Goal: Navigation & Orientation: Understand site structure

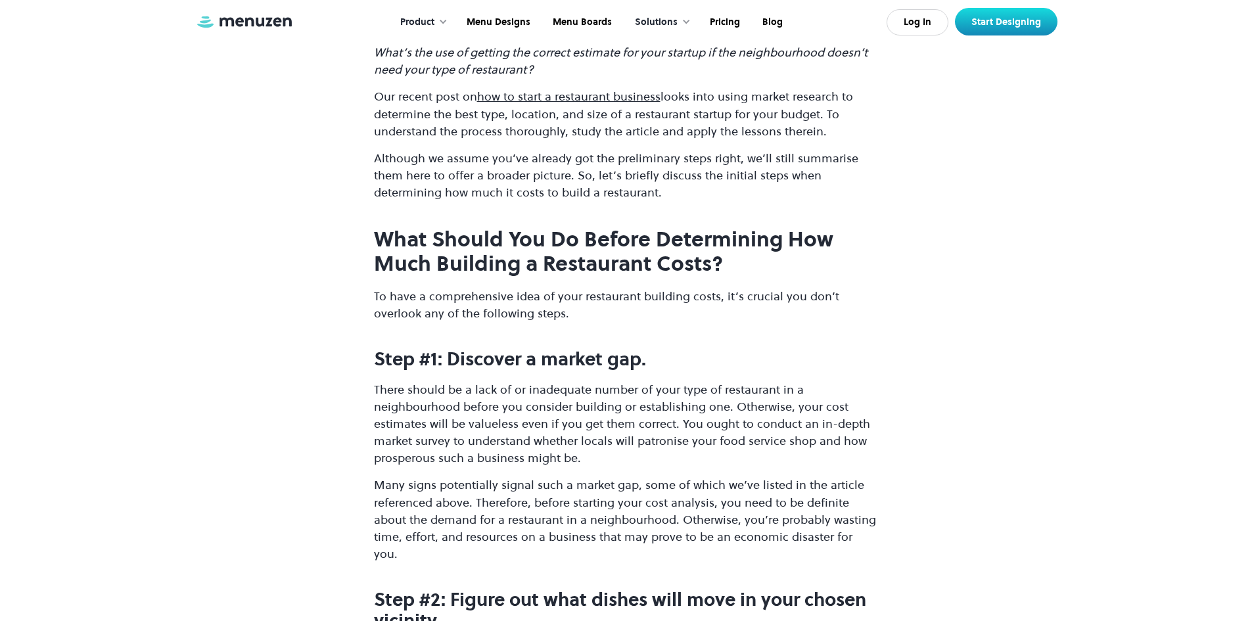
scroll to position [1249, 0]
click at [716, 23] on link "Pricing" at bounding box center [723, 22] width 53 height 41
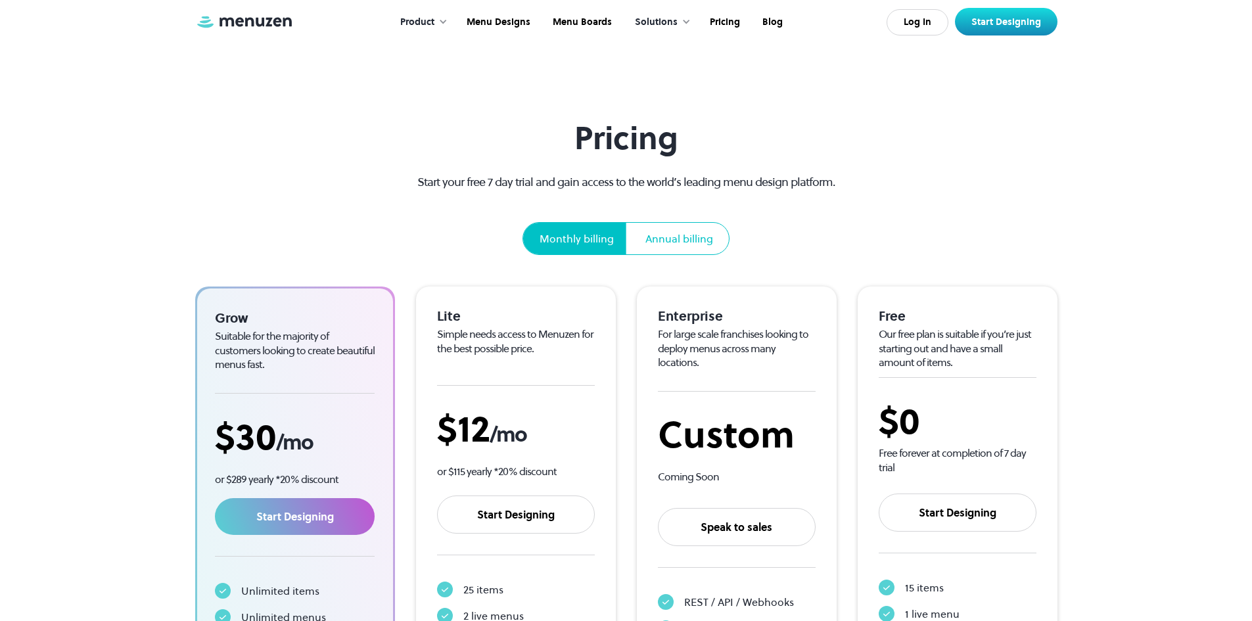
scroll to position [66, 0]
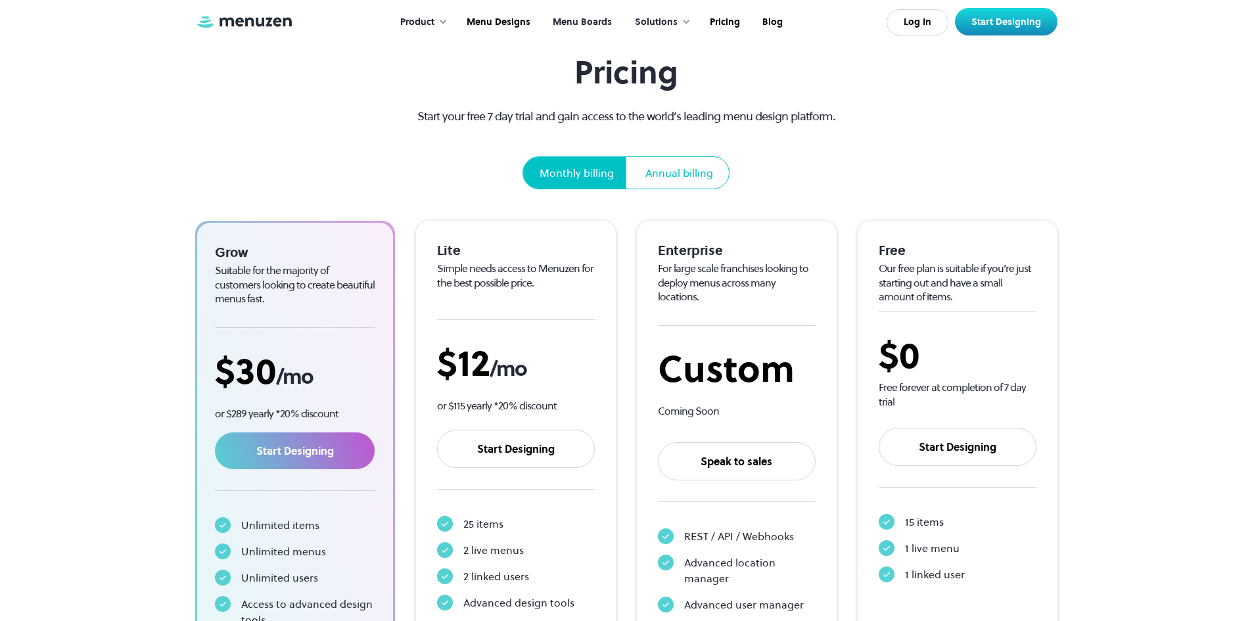
click at [584, 18] on link "Menu Boards" at bounding box center [581, 22] width 82 height 41
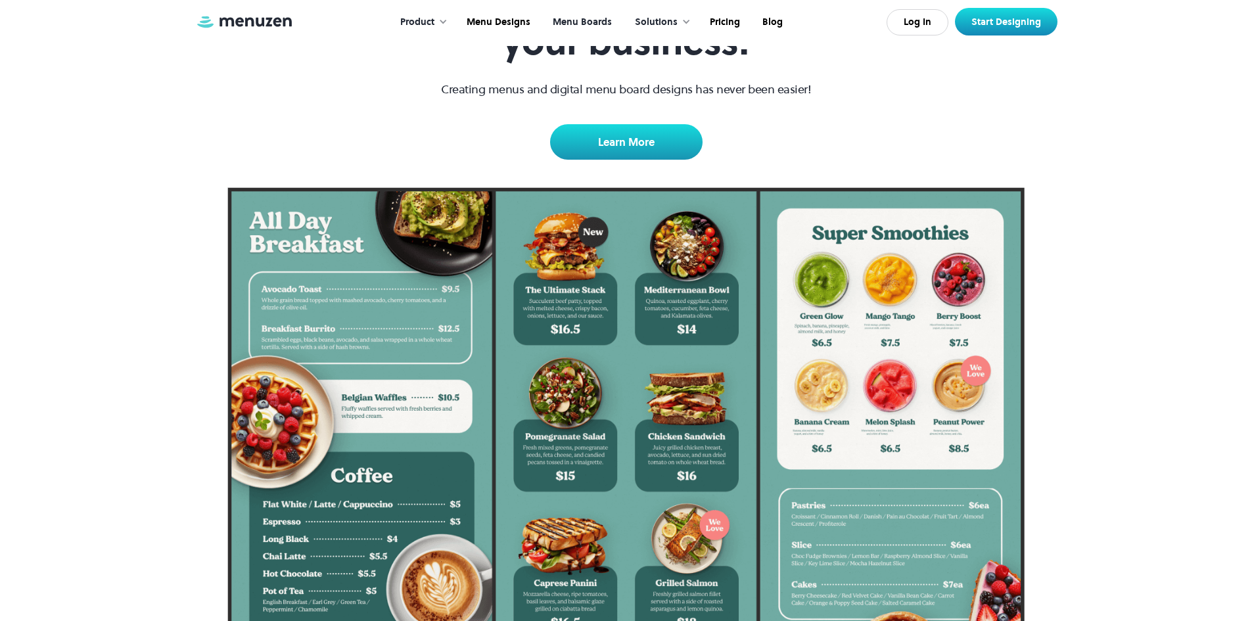
scroll to position [263, 0]
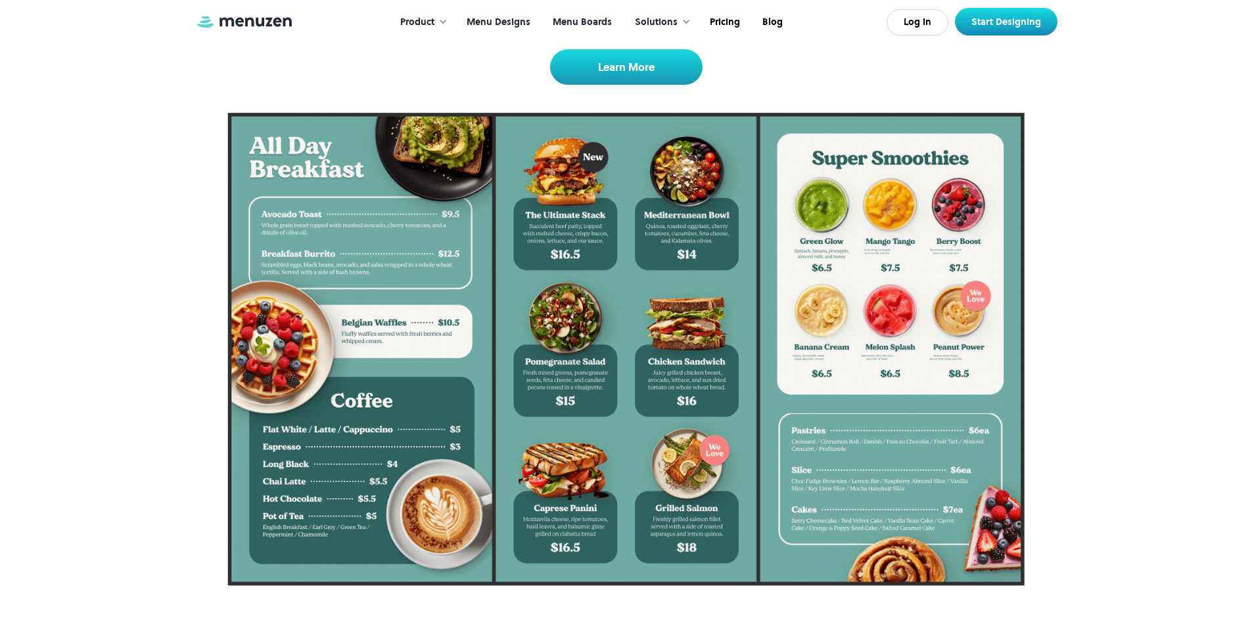
click at [499, 23] on link "Menu Designs" at bounding box center [497, 22] width 86 height 41
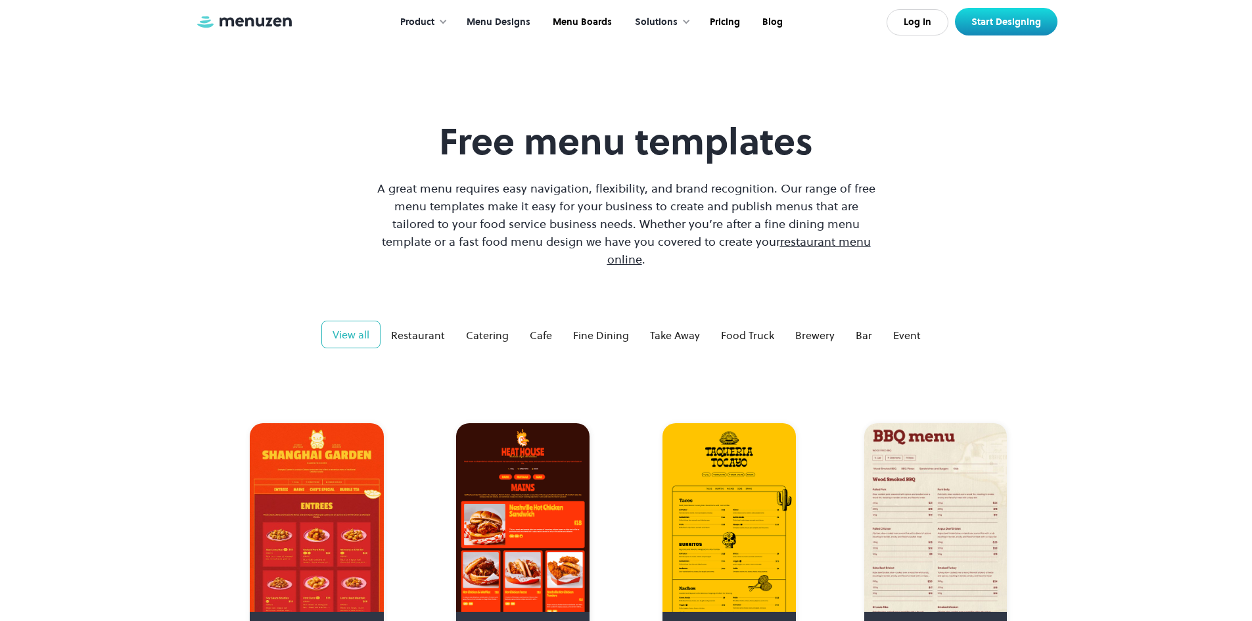
click at [413, 20] on div "Product" at bounding box center [417, 22] width 34 height 14
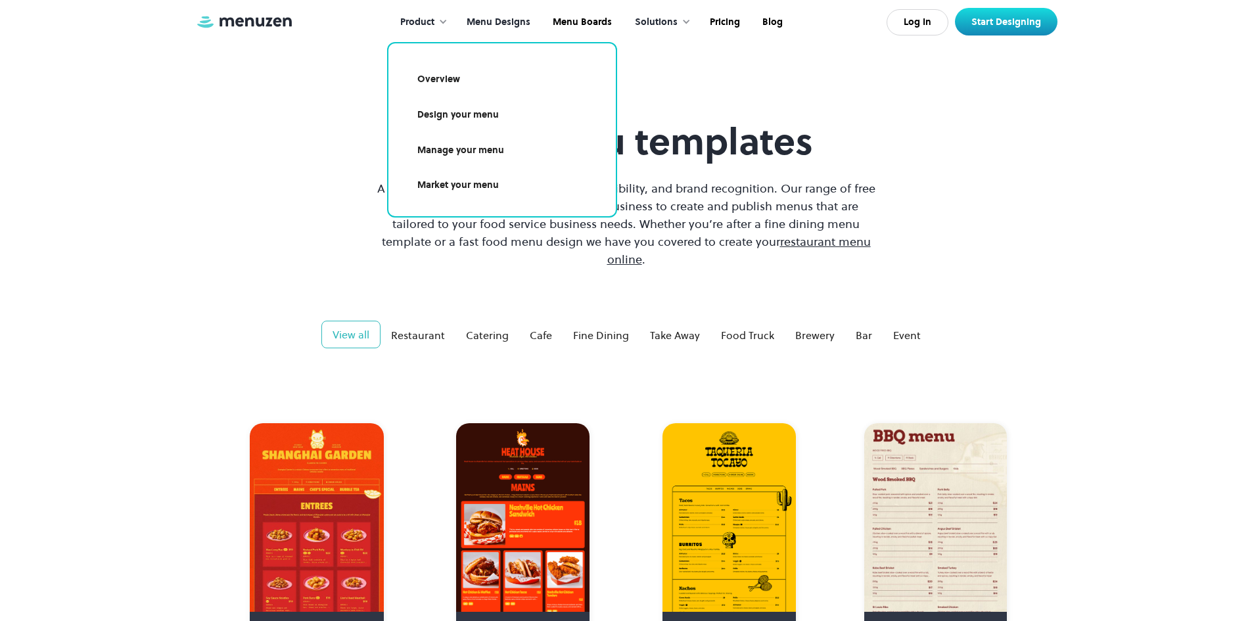
click at [434, 75] on link "Overview" at bounding box center [502, 79] width 196 height 30
